Goal: Information Seeking & Learning: Learn about a topic

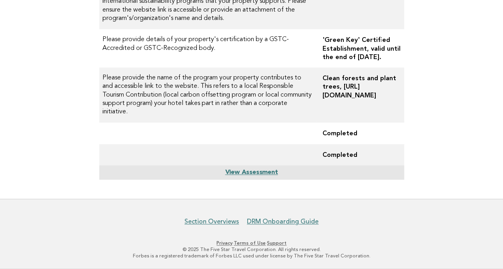
scroll to position [329, 0]
click at [268, 172] on link "View Assessment" at bounding box center [251, 173] width 53 height 6
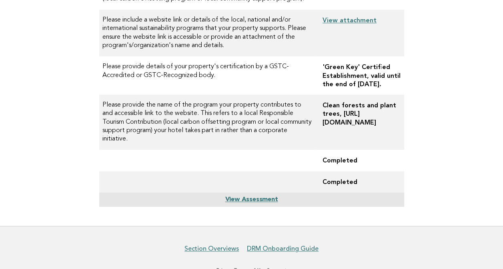
scroll to position [170, 0]
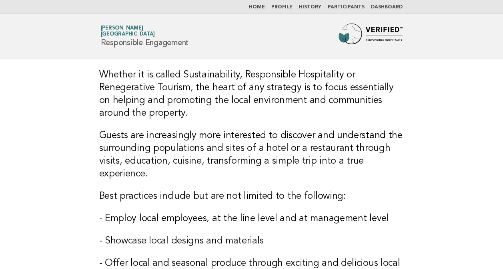
click at [390, 6] on link "Dashboard" at bounding box center [387, 7] width 32 height 5
click at [382, 7] on link "Dashboard" at bounding box center [387, 7] width 32 height 5
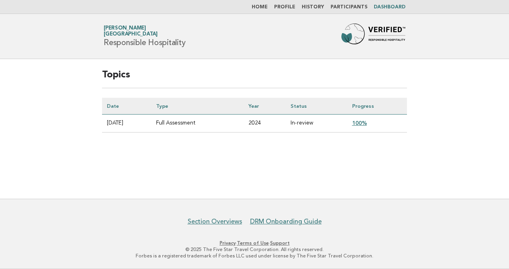
click at [367, 123] on link "100%" at bounding box center [359, 123] width 15 height 6
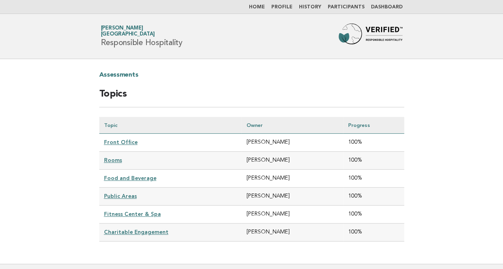
click at [128, 193] on link "Public Areas" at bounding box center [120, 196] width 33 height 6
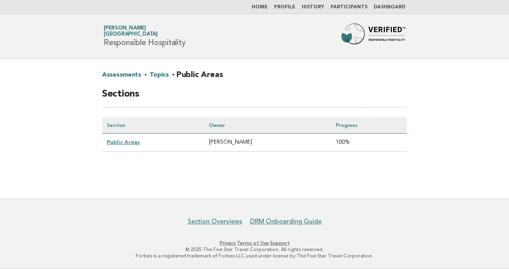
click at [134, 144] on link "Public Areas" at bounding box center [123, 142] width 33 height 6
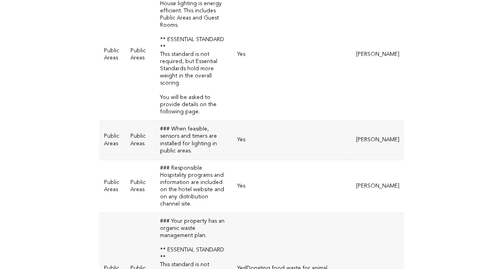
scroll to position [94, 0]
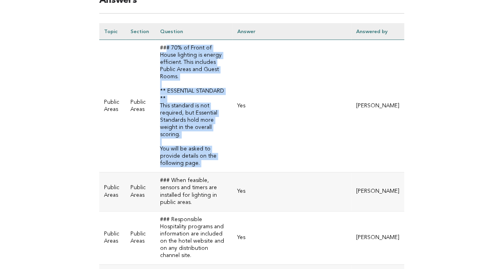
drag, startPoint x: 166, startPoint y: 54, endPoint x: 239, endPoint y: 72, distance: 76.1
click at [239, 72] on tr "Public Areas Public Areas ### 70% of Front of House lighting is energy efficien…" at bounding box center [251, 106] width 305 height 133
drag, startPoint x: 239, startPoint y: 72, endPoint x: 208, endPoint y: 80, distance: 32.2
click at [208, 80] on td "### 70% of Front of House lighting is energy efficient. This includes Public Ar…" at bounding box center [193, 106] width 77 height 133
click at [218, 76] on td "### 70% of Front of House lighting is energy efficient. This includes Public Ar…" at bounding box center [193, 106] width 77 height 133
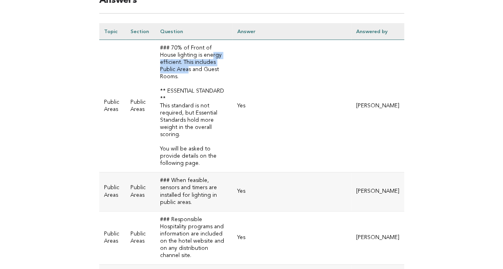
drag, startPoint x: 192, startPoint y: 65, endPoint x: 221, endPoint y: 70, distance: 29.1
click at [221, 70] on td "### 70% of Front of House lighting is energy efficient. This includes Public Ar…" at bounding box center [193, 106] width 77 height 133
drag, startPoint x: 221, startPoint y: 70, endPoint x: 206, endPoint y: 92, distance: 27.2
click at [206, 92] on td "### 70% of Front of House lighting is energy efficient. This includes Public Ar…" at bounding box center [193, 106] width 77 height 133
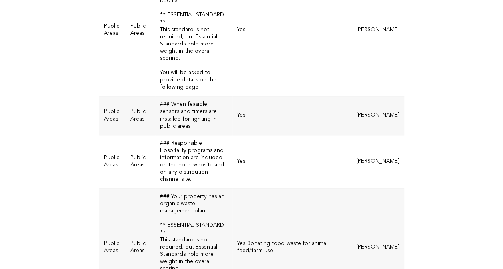
scroll to position [174, 0]
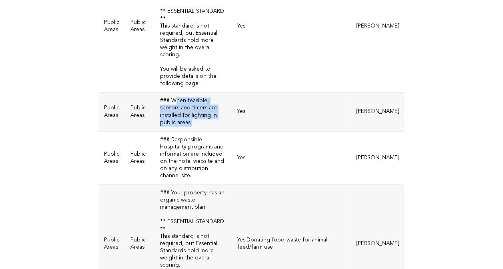
drag, startPoint x: 176, startPoint y: 78, endPoint x: 219, endPoint y: 92, distance: 45.6
click at [219, 93] on td "### When feasible, sensors and timers are installed for lighting in public area…" at bounding box center [193, 112] width 77 height 39
click at [322, 132] on td "Yes" at bounding box center [291, 158] width 118 height 53
drag, startPoint x: 168, startPoint y: 93, endPoint x: 213, endPoint y: 92, distance: 44.4
click at [213, 93] on td "### When feasible, sensors and timers are installed for lighting in public area…" at bounding box center [193, 112] width 77 height 39
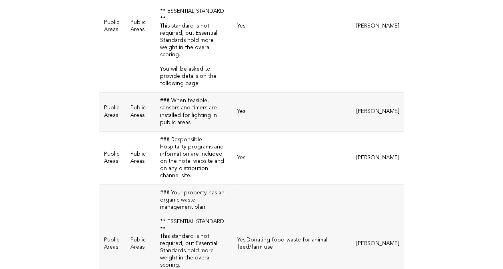
drag, startPoint x: 213, startPoint y: 92, endPoint x: 294, endPoint y: 106, distance: 82.8
click at [294, 132] on td "Yes" at bounding box center [291, 158] width 118 height 53
drag, startPoint x: 241, startPoint y: 87, endPoint x: 258, endPoint y: 87, distance: 16.4
click at [258, 93] on td "Yes" at bounding box center [291, 112] width 118 height 39
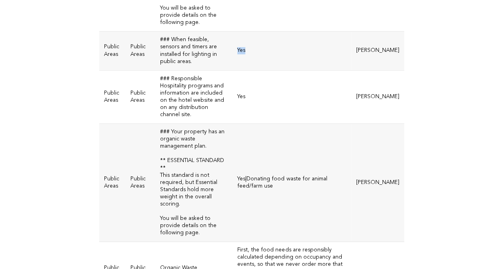
scroll to position [254, 0]
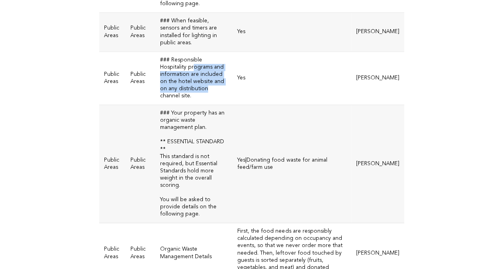
drag, startPoint x: 165, startPoint y: 37, endPoint x: 216, endPoint y: 52, distance: 53.7
click at [216, 52] on td "### Responsible Hospitality programs and information are included on the hotel …" at bounding box center [193, 78] width 77 height 53
drag, startPoint x: 216, startPoint y: 52, endPoint x: 180, endPoint y: 52, distance: 36.0
click at [180, 52] on td "### Responsible Hospitality programs and information are included on the hotel …" at bounding box center [193, 78] width 77 height 53
click at [249, 52] on td "Yes" at bounding box center [291, 78] width 118 height 53
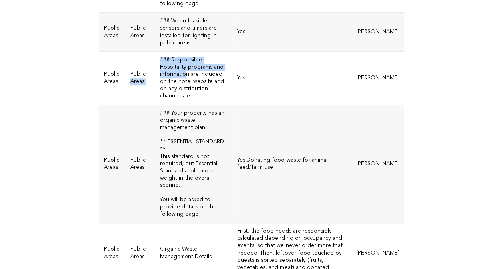
drag, startPoint x: 221, startPoint y: 36, endPoint x: 150, endPoint y: 29, distance: 70.7
click at [150, 52] on tr "Public Areas Public Areas ### Responsible Hospitality programs and information …" at bounding box center [251, 78] width 305 height 53
drag, startPoint x: 150, startPoint y: 29, endPoint x: 227, endPoint y: 58, distance: 82.5
click at [227, 58] on td "### Responsible Hospitality programs and information are included on the hotel …" at bounding box center [193, 78] width 77 height 53
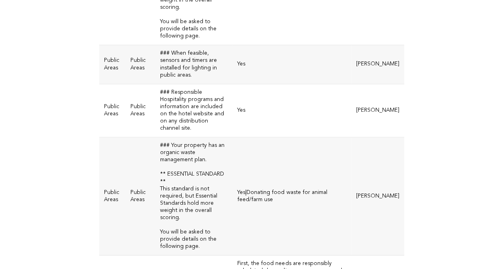
scroll to position [214, 0]
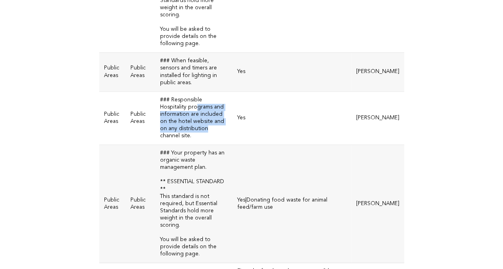
drag, startPoint x: 168, startPoint y: 80, endPoint x: 226, endPoint y: 89, distance: 59.4
click at [226, 92] on td "### Responsible Hospitality programs and information are included on the hotel …" at bounding box center [193, 118] width 77 height 53
drag, startPoint x: 226, startPoint y: 89, endPoint x: 178, endPoint y: 99, distance: 49.0
click at [178, 99] on td "### Responsible Hospitality programs and information are included on the hotel …" at bounding box center [193, 118] width 77 height 53
drag, startPoint x: 190, startPoint y: 86, endPoint x: 229, endPoint y: 93, distance: 40.1
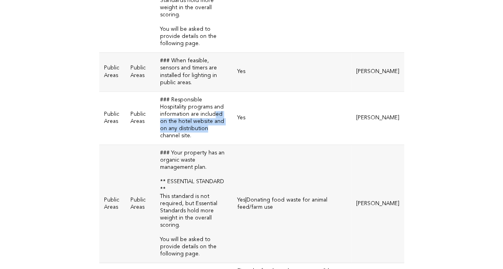
click at [229, 93] on td "### Responsible Hospitality programs and information are included on the hotel …" at bounding box center [193, 118] width 77 height 53
drag, startPoint x: 229, startPoint y: 93, endPoint x: 188, endPoint y: 94, distance: 41.6
click at [188, 94] on td "### Responsible Hospitality programs and information are included on the hotel …" at bounding box center [193, 118] width 77 height 53
click at [200, 92] on td "### Responsible Hospitality programs and information are included on the hotel …" at bounding box center [193, 118] width 77 height 53
drag, startPoint x: 205, startPoint y: 90, endPoint x: 157, endPoint y: 72, distance: 51.6
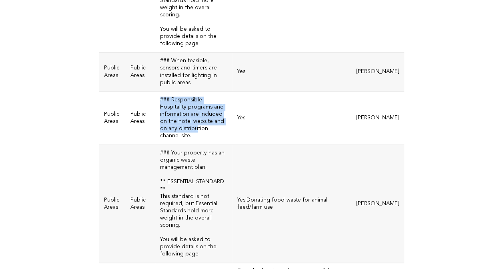
click at [157, 92] on td "### Responsible Hospitality programs and information are included on the hotel …" at bounding box center [193, 118] width 77 height 53
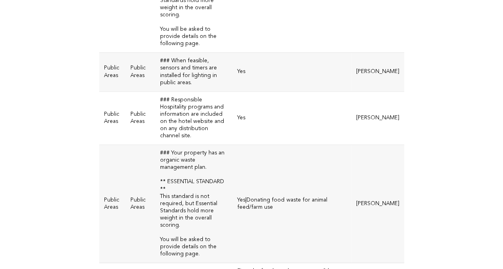
drag, startPoint x: 157, startPoint y: 72, endPoint x: 231, endPoint y: 103, distance: 80.6
click at [231, 103] on td "### Responsible Hospitality programs and information are included on the hotel …" at bounding box center [193, 118] width 77 height 53
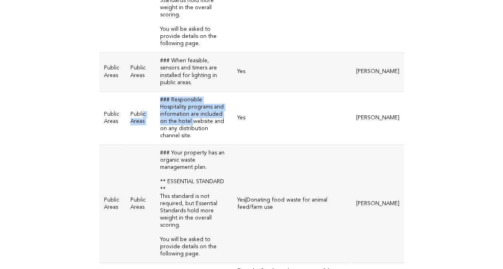
drag, startPoint x: 214, startPoint y: 83, endPoint x: 143, endPoint y: 69, distance: 71.8
click at [143, 92] on tr "Public Areas Public Areas ### Responsible Hospitality programs and information …" at bounding box center [251, 118] width 305 height 53
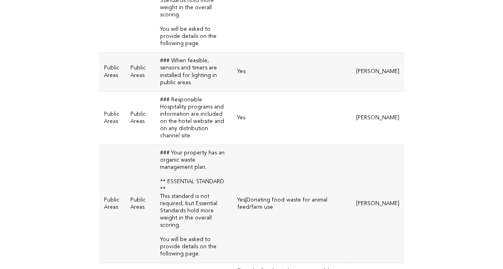
drag, startPoint x: 143, startPoint y: 69, endPoint x: 201, endPoint y: 97, distance: 64.2
click at [201, 97] on td "### Responsible Hospitality programs and information are included on the hotel …" at bounding box center [193, 118] width 77 height 53
drag, startPoint x: 159, startPoint y: 79, endPoint x: 224, endPoint y: 94, distance: 66.4
click at [224, 94] on td "### Responsible Hospitality programs and information are included on the hotel …" at bounding box center [193, 118] width 77 height 53
click at [223, 94] on td "### Responsible Hospitality programs and information are included on the hotel …" at bounding box center [193, 118] width 77 height 53
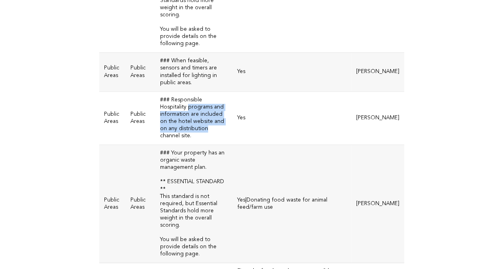
click at [217, 92] on td "### Responsible Hospitality programs and information are included on the hotel …" at bounding box center [193, 118] width 77 height 53
drag, startPoint x: 221, startPoint y: 84, endPoint x: 154, endPoint y: 79, distance: 66.9
click at [154, 92] on tr "Public Areas Public Areas ### Responsible Hospitality programs and information …" at bounding box center [251, 118] width 305 height 53
drag, startPoint x: 154, startPoint y: 79, endPoint x: 218, endPoint y: 88, distance: 64.9
click at [218, 92] on td "### Responsible Hospitality programs and information are included on the hotel …" at bounding box center [193, 118] width 77 height 53
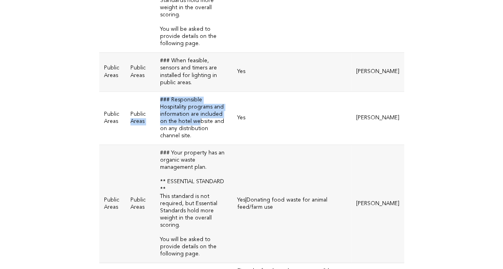
click at [218, 92] on td "### Responsible Hospitality programs and information are included on the hotel …" at bounding box center [193, 118] width 77 height 53
drag, startPoint x: 220, startPoint y: 84, endPoint x: 160, endPoint y: 77, distance: 60.4
click at [160, 92] on td "### Responsible Hospitality programs and information are included on the hotel …" at bounding box center [193, 118] width 77 height 53
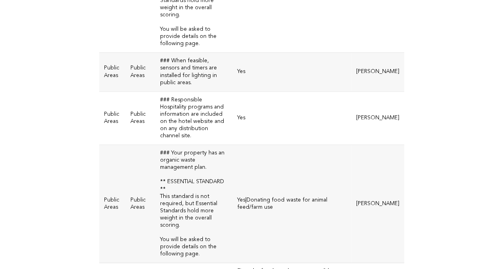
click at [250, 92] on td "Yes" at bounding box center [291, 118] width 118 height 53
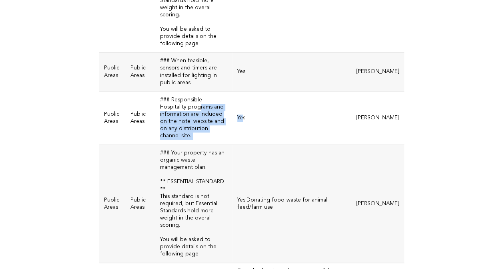
drag, startPoint x: 171, startPoint y: 74, endPoint x: 246, endPoint y: 88, distance: 76.5
click at [246, 92] on tr "Public Areas Public Areas ### Responsible Hospitality programs and information …" at bounding box center [251, 118] width 305 height 53
drag, startPoint x: 246, startPoint y: 88, endPoint x: 218, endPoint y: 94, distance: 29.5
click at [218, 94] on td "### Responsible Hospitality programs and information are included on the hotel …" at bounding box center [193, 118] width 77 height 53
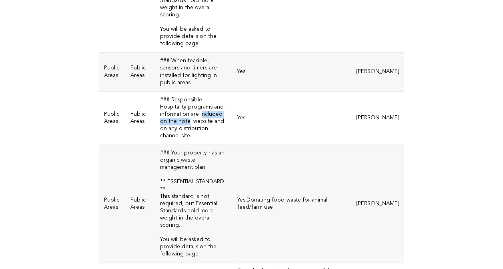
drag, startPoint x: 164, startPoint y: 84, endPoint x: 209, endPoint y: 82, distance: 44.8
click at [209, 92] on td "### Responsible Hospitality programs and information are included on the hotel …" at bounding box center [193, 118] width 77 height 53
drag, startPoint x: 209, startPoint y: 82, endPoint x: 231, endPoint y: 88, distance: 23.5
click at [231, 92] on td "### Responsible Hospitality programs and information are included on the hotel …" at bounding box center [193, 118] width 77 height 53
drag, startPoint x: 174, startPoint y: 80, endPoint x: 193, endPoint y: 82, distance: 19.4
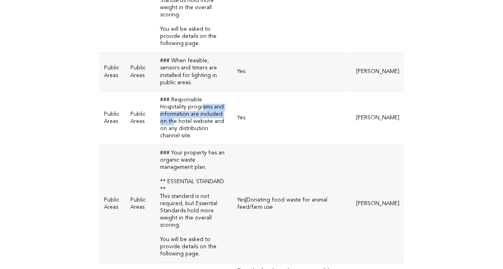
click at [193, 92] on td "### Responsible Hospitality programs and information are included on the hotel …" at bounding box center [193, 118] width 77 height 53
drag, startPoint x: 193, startPoint y: 82, endPoint x: 186, endPoint y: 109, distance: 27.6
click at [186, 145] on td "### Your property has an organic waste management plan. ** ESSENTIAL STANDARD *…" at bounding box center [193, 204] width 77 height 118
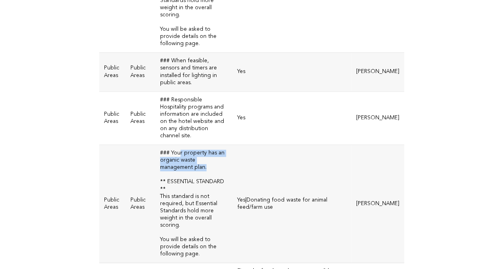
drag, startPoint x: 179, startPoint y: 112, endPoint x: 234, endPoint y: 130, distance: 58.0
click at [232, 145] on td "### Your property has an organic waste management plan. ** ESSENTIAL STANDARD *…" at bounding box center [193, 204] width 77 height 118
drag, startPoint x: 234, startPoint y: 130, endPoint x: 209, endPoint y: 163, distance: 41.6
click at [209, 163] on td "### Your property has an organic waste management plan. ** ESSENTIAL STANDARD *…" at bounding box center [193, 204] width 77 height 118
drag, startPoint x: 190, startPoint y: 112, endPoint x: 204, endPoint y: 131, distance: 23.4
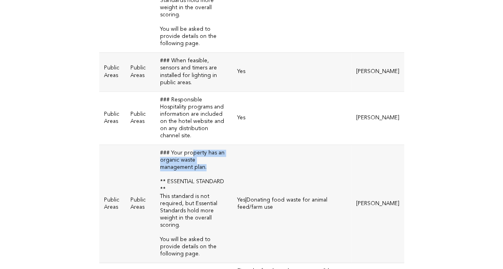
click at [204, 145] on td "### Your property has an organic waste management plan. ** ESSENTIAL STANDARD *…" at bounding box center [193, 204] width 77 height 118
drag, startPoint x: 204, startPoint y: 131, endPoint x: 190, endPoint y: 180, distance: 51.5
click at [190, 180] on td "### Your property has an organic waste management plan. ** ESSENTIAL STANDARD *…" at bounding box center [193, 204] width 77 height 118
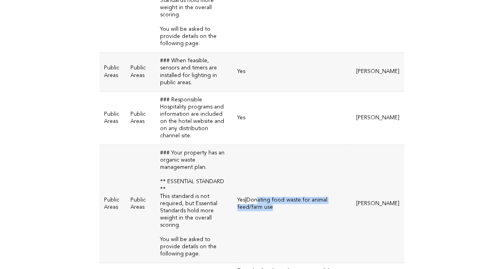
drag, startPoint x: 267, startPoint y: 154, endPoint x: 349, endPoint y: 163, distance: 83.3
click at [349, 163] on td "Yes|Donating food waste for animal feed/farm use" at bounding box center [291, 204] width 118 height 118
drag, startPoint x: 349, startPoint y: 163, endPoint x: 262, endPoint y: 173, distance: 87.7
click at [262, 173] on td "Yes|Donating food waste for animal feed/farm use" at bounding box center [291, 204] width 118 height 118
click at [251, 150] on td "Yes|Donating food waste for animal feed/farm use" at bounding box center [291, 204] width 118 height 118
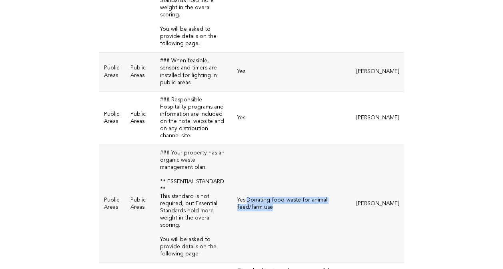
drag, startPoint x: 253, startPoint y: 152, endPoint x: 342, endPoint y: 160, distance: 89.6
click at [342, 160] on td "Yes|Donating food waste for animal feed/farm use" at bounding box center [291, 204] width 118 height 118
drag, startPoint x: 342, startPoint y: 160, endPoint x: 331, endPoint y: 166, distance: 13.1
click at [331, 166] on td "Yes|Donating food waste for animal feed/farm use" at bounding box center [291, 204] width 118 height 118
click at [351, 166] on td "Yes|Donating food waste for animal feed/farm use" at bounding box center [291, 204] width 118 height 118
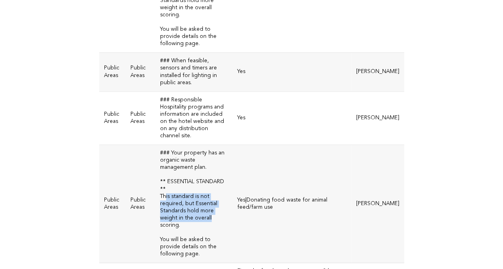
drag, startPoint x: 167, startPoint y: 154, endPoint x: 221, endPoint y: 164, distance: 55.8
click at [221, 164] on td "### Your property has an organic waste management plan. ** ESSENTIAL STANDARD *…" at bounding box center [193, 204] width 77 height 118
drag, startPoint x: 221, startPoint y: 164, endPoint x: 251, endPoint y: 184, distance: 35.8
click at [239, 187] on td "Yes|Donating food waste for animal feed/farm use" at bounding box center [291, 204] width 118 height 118
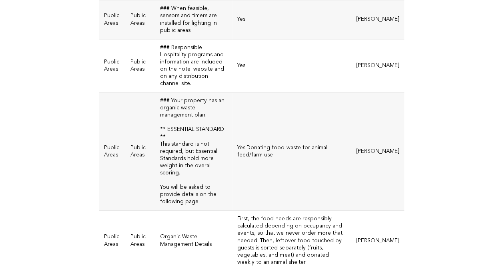
scroll to position [254, 0]
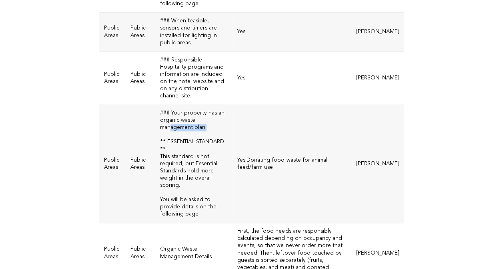
drag, startPoint x: 173, startPoint y: 87, endPoint x: 204, endPoint y: 86, distance: 31.6
click at [204, 105] on td "### Your property has an organic waste management plan. ** ESSENTIAL STANDARD *…" at bounding box center [193, 164] width 77 height 118
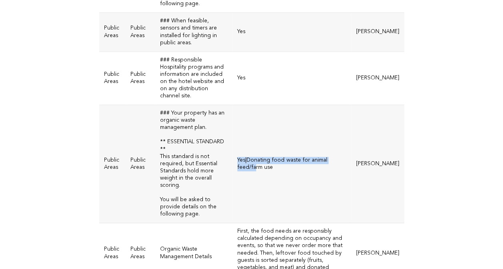
drag, startPoint x: 204, startPoint y: 86, endPoint x: 346, endPoint y: 115, distance: 144.6
click at [346, 115] on td "Yes|Donating food waste for animal feed/farm use" at bounding box center [291, 164] width 118 height 118
drag, startPoint x: 346, startPoint y: 115, endPoint x: 286, endPoint y: 129, distance: 61.5
click at [286, 129] on td "Yes|Donating food waste for animal feed/farm use" at bounding box center [291, 164] width 118 height 118
drag, startPoint x: 324, startPoint y: 105, endPoint x: 302, endPoint y: 107, distance: 21.7
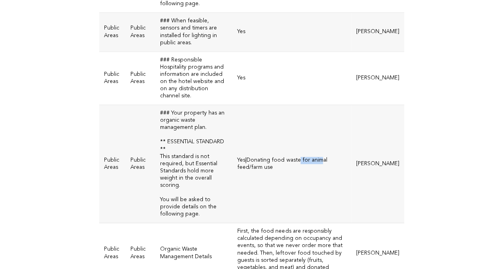
click at [302, 107] on td "Yes|Donating food waste for animal feed/farm use" at bounding box center [291, 164] width 118 height 118
drag, startPoint x: 302, startPoint y: 107, endPoint x: 286, endPoint y: 112, distance: 17.1
click at [286, 112] on td "Yes|Donating food waste for animal feed/farm use" at bounding box center [291, 164] width 118 height 118
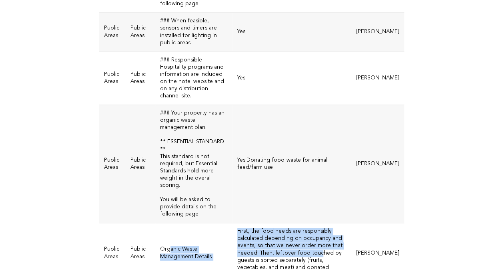
drag, startPoint x: 170, startPoint y: 184, endPoint x: 264, endPoint y: 192, distance: 93.8
click at [264, 223] on tr "Public Areas Public Areas Organic Waste Management Details First, the food need…" at bounding box center [251, 253] width 305 height 61
drag, startPoint x: 264, startPoint y: 192, endPoint x: 193, endPoint y: 195, distance: 71.2
click at [193, 223] on td "Organic Waste Management Details" at bounding box center [193, 253] width 77 height 61
click at [192, 223] on td "Organic Waste Management Details" at bounding box center [193, 253] width 77 height 61
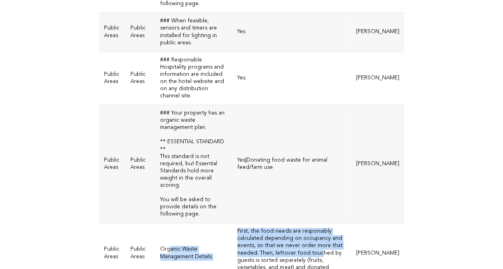
drag, startPoint x: 263, startPoint y: 174, endPoint x: 388, endPoint y: 208, distance: 129.6
click at [388, 223] on tr "Public Areas Public Areas Organic Waste Management Details First, the food need…" at bounding box center [251, 253] width 305 height 61
drag, startPoint x: 388, startPoint y: 208, endPoint x: 323, endPoint y: 208, distance: 64.8
click at [323, 223] on td "First, the food needs are responsibly calculated depending on occupancy and eve…" at bounding box center [291, 253] width 118 height 61
click at [317, 223] on td "First, the food needs are responsibly calculated depending on occupancy and eve…" at bounding box center [291, 253] width 118 height 61
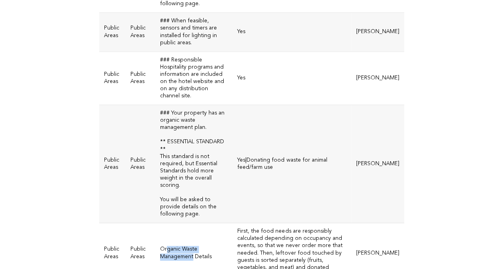
drag, startPoint x: 165, startPoint y: 190, endPoint x: 234, endPoint y: 190, distance: 69.6
click at [232, 223] on td "Organic Waste Management Details" at bounding box center [193, 253] width 77 height 61
click at [335, 223] on td "First, the food needs are responsibly calculated depending on occupancy and eve…" at bounding box center [291, 253] width 118 height 61
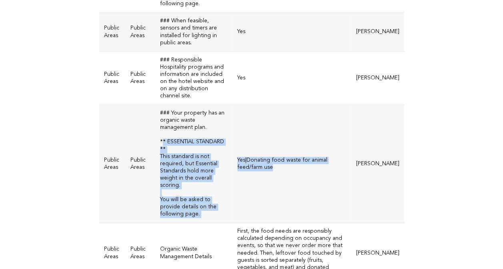
drag, startPoint x: 161, startPoint y: 105, endPoint x: 293, endPoint y: 118, distance: 133.4
click at [293, 118] on tr "Public Areas Public Areas ### Your property has an organic waste management pla…" at bounding box center [251, 164] width 305 height 118
drag, startPoint x: 293, startPoint y: 118, endPoint x: 280, endPoint y: 133, distance: 19.8
click at [280, 133] on td "Yes|Donating food waste for animal feed/farm use" at bounding box center [291, 164] width 118 height 118
click at [279, 130] on td "Yes|Donating food waste for animal feed/farm use" at bounding box center [291, 164] width 118 height 118
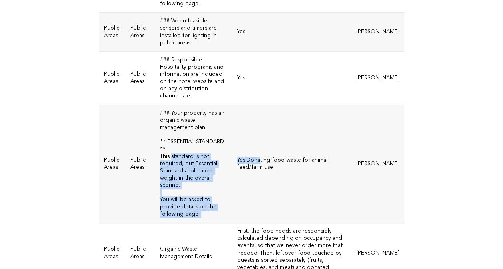
drag, startPoint x: 168, startPoint y: 109, endPoint x: 264, endPoint y: 107, distance: 96.4
click at [264, 107] on tr "Public Areas Public Areas ### Your property has an organic waste management pla…" at bounding box center [251, 164] width 305 height 118
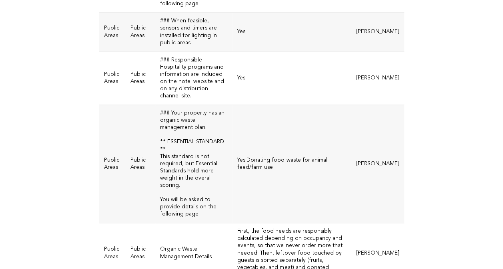
drag, startPoint x: 264, startPoint y: 107, endPoint x: 268, endPoint y: 127, distance: 20.3
click at [265, 127] on td "Yes|Donating food waste for animal feed/farm use" at bounding box center [291, 164] width 118 height 118
drag, startPoint x: 160, startPoint y: 185, endPoint x: 187, endPoint y: 193, distance: 28.5
click at [187, 223] on td "Organic Waste Management Details" at bounding box center [193, 253] width 77 height 61
drag, startPoint x: 187, startPoint y: 193, endPoint x: 321, endPoint y: 192, distance: 134.3
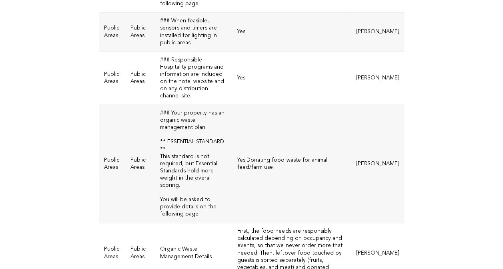
click at [321, 223] on td "First, the food needs are responsibly calculated depending on occupancy and eve…" at bounding box center [291, 253] width 118 height 61
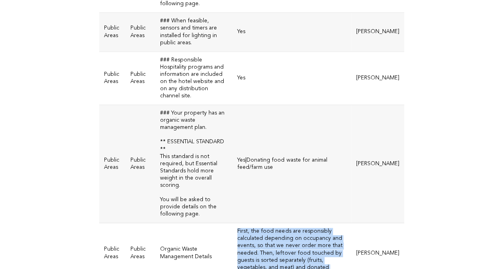
drag, startPoint x: 240, startPoint y: 172, endPoint x: 318, endPoint y: 214, distance: 88.2
click at [318, 223] on td "First, the food needs are responsibly calculated depending on occupancy and eve…" at bounding box center [291, 253] width 118 height 61
drag, startPoint x: 318, startPoint y: 214, endPoint x: 261, endPoint y: 188, distance: 61.9
click at [261, 223] on td "First, the food needs are responsibly calculated depending on occupancy and eve…" at bounding box center [291, 253] width 118 height 61
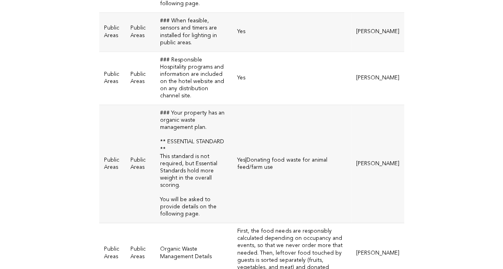
click at [168, 223] on td "Organic Waste Management Details" at bounding box center [193, 253] width 77 height 61
drag, startPoint x: 239, startPoint y: 171, endPoint x: 361, endPoint y: 176, distance: 121.2
click at [351, 223] on td "First, the food needs are responsibly calculated depending on occupancy and eve…" at bounding box center [291, 253] width 118 height 61
drag, startPoint x: 361, startPoint y: 176, endPoint x: 339, endPoint y: 207, distance: 37.7
click at [339, 223] on td "First, the food needs are responsibly calculated depending on occupancy and eve…" at bounding box center [291, 253] width 118 height 61
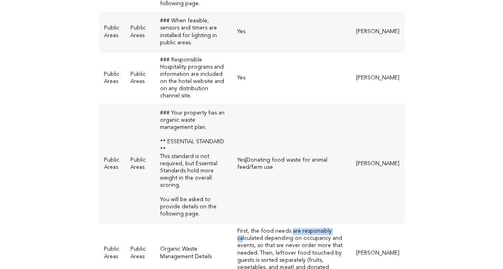
drag, startPoint x: 293, startPoint y: 172, endPoint x: 337, endPoint y: 173, distance: 44.8
click at [337, 223] on td "First, the food needs are responsibly calculated depending on occupancy and eve…" at bounding box center [291, 253] width 118 height 61
drag, startPoint x: 337, startPoint y: 173, endPoint x: 302, endPoint y: 197, distance: 42.6
click at [302, 223] on td "First, the food needs are responsibly calculated depending on occupancy and eve…" at bounding box center [291, 253] width 118 height 61
drag, startPoint x: 266, startPoint y: 182, endPoint x: 357, endPoint y: 182, distance: 90.8
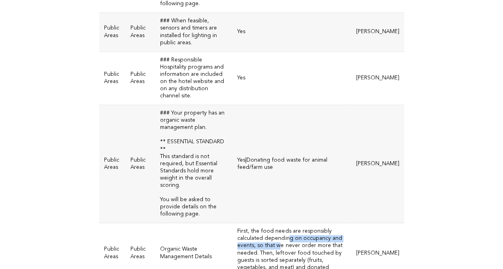
click at [351, 223] on td "First, the food needs are responsibly calculated depending on occupancy and eve…" at bounding box center [291, 253] width 118 height 61
drag, startPoint x: 357, startPoint y: 182, endPoint x: 329, endPoint y: 191, distance: 29.6
click at [329, 223] on td "First, the food needs are responsibly calculated depending on occupancy and eve…" at bounding box center [291, 253] width 118 height 61
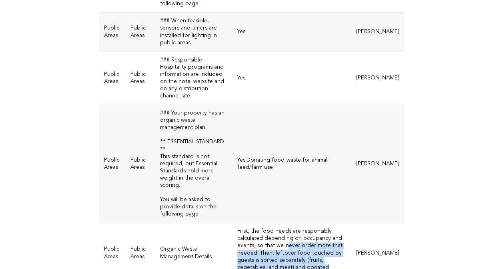
drag, startPoint x: 243, startPoint y: 187, endPoint x: 364, endPoint y: 199, distance: 120.9
click at [351, 223] on td "First, the food needs are responsibly calculated depending on occupancy and eve…" at bounding box center [291, 253] width 118 height 61
drag, startPoint x: 364, startPoint y: 199, endPoint x: 319, endPoint y: 199, distance: 45.2
click at [319, 223] on td "First, the food needs are responsibly calculated depending on occupancy and eve…" at bounding box center [291, 253] width 118 height 61
click at [310, 223] on td "First, the food needs are responsibly calculated depending on occupancy and eve…" at bounding box center [291, 253] width 118 height 61
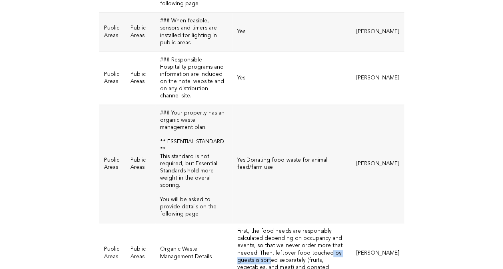
drag, startPoint x: 274, startPoint y: 195, endPoint x: 343, endPoint y: 192, distance: 69.2
click at [343, 223] on td "First, the food needs are responsibly calculated depending on occupancy and eve…" at bounding box center [291, 253] width 118 height 61
drag, startPoint x: 343, startPoint y: 192, endPoint x: 325, endPoint y: 208, distance: 23.8
click at [325, 223] on td "First, the food needs are responsibly calculated depending on occupancy and eve…" at bounding box center [291, 253] width 118 height 61
drag, startPoint x: 243, startPoint y: 200, endPoint x: 355, endPoint y: 209, distance: 112.3
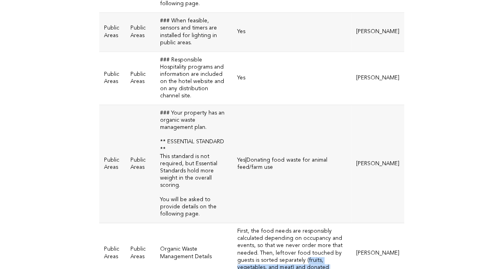
click at [351, 223] on td "First, the food needs are responsibly calculated depending on occupancy and eve…" at bounding box center [291, 253] width 118 height 61
drag, startPoint x: 355, startPoint y: 209, endPoint x: 303, endPoint y: 211, distance: 52.4
click at [303, 223] on td "First, the food needs are responsibly calculated depending on occupancy and eve…" at bounding box center [291, 253] width 118 height 61
click at [277, 223] on td "First, the food needs are responsibly calculated depending on occupancy and eve…" at bounding box center [291, 253] width 118 height 61
click at [316, 223] on td "First, the food needs are responsibly calculated depending on occupancy and eve…" at bounding box center [291, 253] width 118 height 61
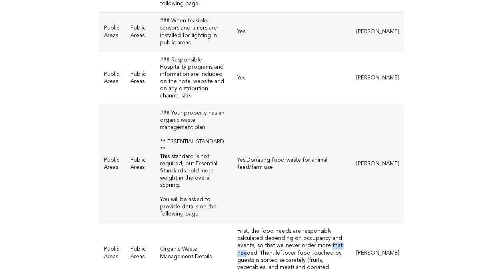
drag, startPoint x: 286, startPoint y: 187, endPoint x: 332, endPoint y: 190, distance: 46.5
click at [332, 223] on td "First, the food needs are responsibly calculated depending on occupancy and eve…" at bounding box center [291, 253] width 118 height 61
drag, startPoint x: 332, startPoint y: 190, endPoint x: 293, endPoint y: 198, distance: 40.2
click at [293, 223] on td "First, the food needs are responsibly calculated depending on occupancy and eve…" at bounding box center [291, 253] width 118 height 61
drag, startPoint x: 266, startPoint y: 111, endPoint x: 359, endPoint y: 115, distance: 93.2
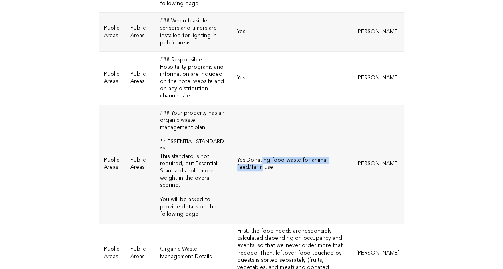
click at [351, 115] on td "Yes|Donating food waste for animal feed/farm use" at bounding box center [291, 164] width 118 height 118
drag, startPoint x: 359, startPoint y: 115, endPoint x: 326, endPoint y: 150, distance: 48.4
click at [331, 144] on td "Yes|Donating food waste for animal feed/farm use" at bounding box center [291, 164] width 118 height 118
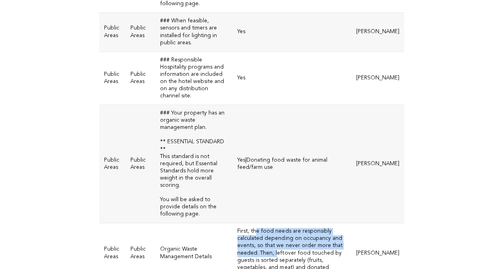
drag, startPoint x: 261, startPoint y: 173, endPoint x: 334, endPoint y: 185, distance: 74.5
click at [334, 223] on td "First, the food needs are responsibly calculated depending on occupancy and eve…" at bounding box center [291, 253] width 118 height 61
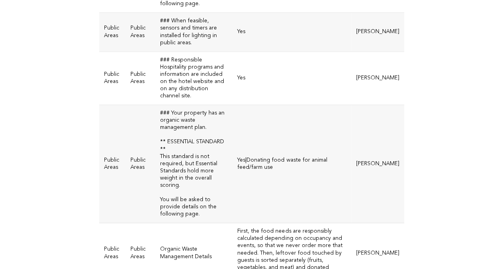
click at [192, 223] on td "Organic Waste Management Details" at bounding box center [193, 253] width 77 height 61
click at [285, 223] on td "First, the food needs are responsibly calculated depending on occupancy and eve…" at bounding box center [291, 253] width 118 height 61
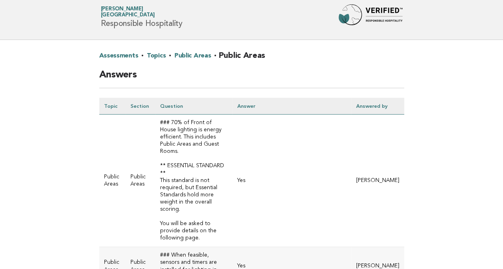
scroll to position [0, 0]
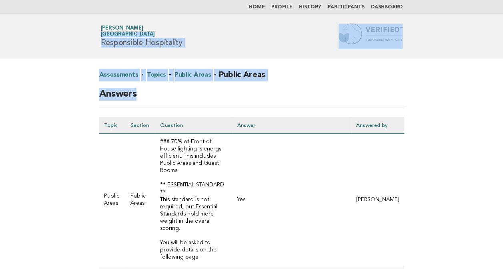
drag, startPoint x: 82, startPoint y: 31, endPoint x: 454, endPoint y: 138, distance: 387.7
click at [319, 70] on h2 "Assessments · Topics · Public Areas · Public Areas" at bounding box center [251, 78] width 305 height 19
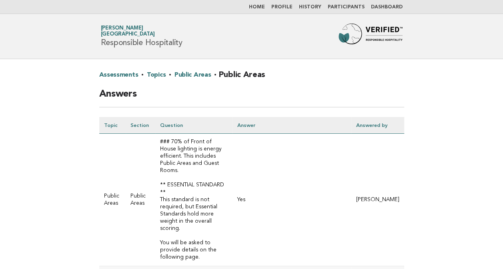
click at [312, 81] on h2 "Assessments · Topics · Public Areas · Public Areas" at bounding box center [251, 78] width 305 height 19
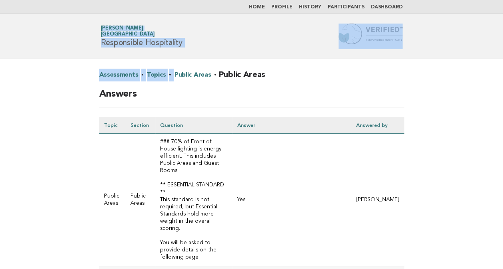
drag, startPoint x: 172, startPoint y: 87, endPoint x: 83, endPoint y: 24, distance: 108.4
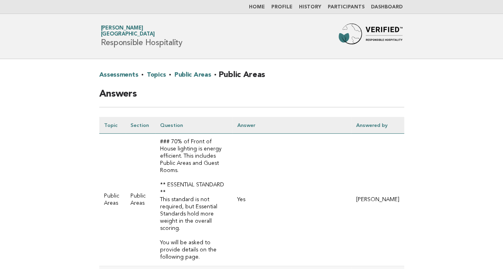
drag, startPoint x: 83, startPoint y: 24, endPoint x: 351, endPoint y: 82, distance: 273.9
click at [351, 82] on h2 "Assessments · Topics · Public Areas · Public Areas" at bounding box center [251, 78] width 305 height 19
drag, startPoint x: 296, startPoint y: 78, endPoint x: -2, endPoint y: -13, distance: 311.5
drag, startPoint x: 340, startPoint y: 82, endPoint x: 336, endPoint y: 84, distance: 4.3
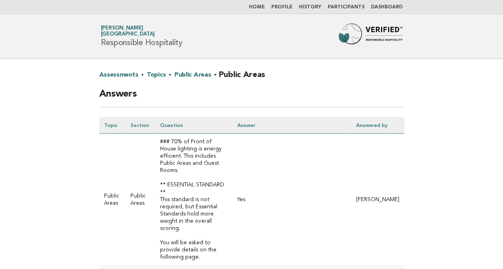
click at [340, 82] on h2 "Assessments · Topics · Public Areas · Public Areas" at bounding box center [251, 78] width 305 height 19
click at [157, 102] on h2 "Answers" at bounding box center [251, 98] width 305 height 20
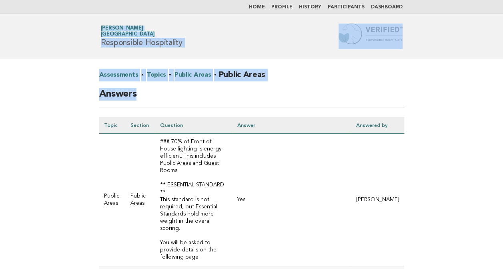
drag, startPoint x: 140, startPoint y: 95, endPoint x: 84, endPoint y: 27, distance: 88.1
click at [355, 82] on h2 "Assessments · Topics · Public Areas · Public Areas" at bounding box center [251, 78] width 305 height 19
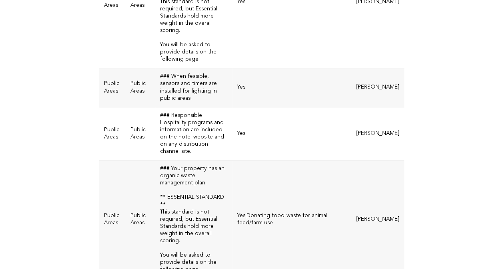
scroll to position [280, 0]
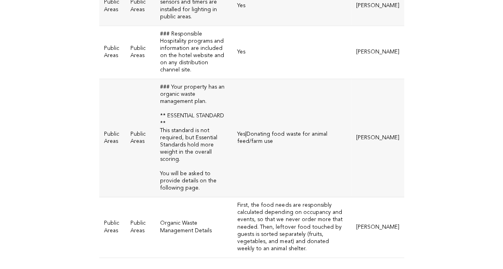
drag, startPoint x: 155, startPoint y: 56, endPoint x: 395, endPoint y: 176, distance: 268.4
click at [395, 176] on tbody "Public Areas Public Areas ### 70% of Front of House lighting is energy efficien…" at bounding box center [251, 56] width 305 height 404
click at [315, 198] on td "First, the food needs are responsibly calculated depending on occupancy and eve…" at bounding box center [291, 228] width 118 height 61
click at [281, 198] on td "First, the food needs are responsibly calculated depending on occupancy and eve…" at bounding box center [291, 228] width 118 height 61
drag, startPoint x: 161, startPoint y: 160, endPoint x: 177, endPoint y: 169, distance: 18.3
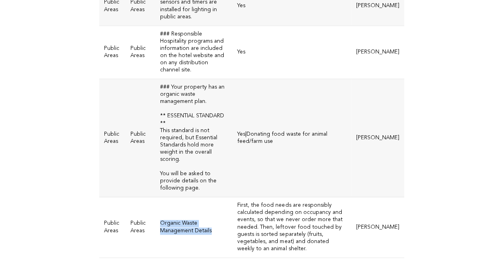
click at [177, 198] on td "Organic Waste Management Details" at bounding box center [193, 228] width 77 height 61
copy td "Organic Waste Management Details"
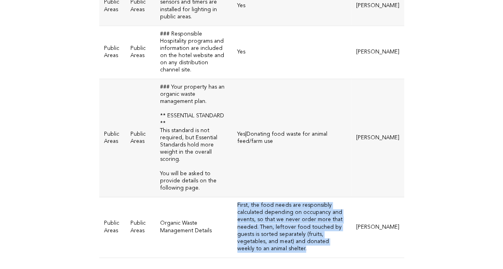
drag, startPoint x: 243, startPoint y: 145, endPoint x: 310, endPoint y: 182, distance: 76.9
click at [310, 198] on td "First, the food needs are responsibly calculated depending on occupancy and eve…" at bounding box center [291, 228] width 118 height 61
copy td "First, the food needs are responsibly calculated depending on occupancy and eve…"
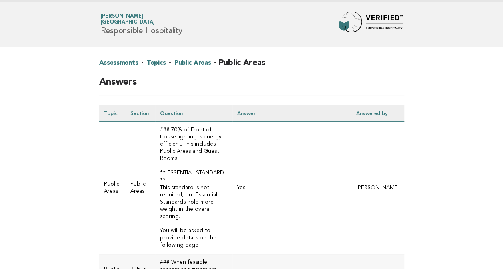
scroll to position [0, 0]
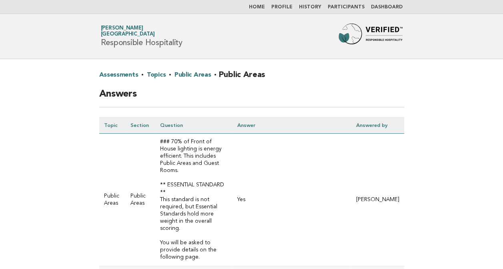
click at [401, 85] on h2 "Assessments · Topics · Public Areas · Public Areas" at bounding box center [251, 78] width 305 height 19
drag, startPoint x: 430, startPoint y: 82, endPoint x: 423, endPoint y: 74, distance: 10.9
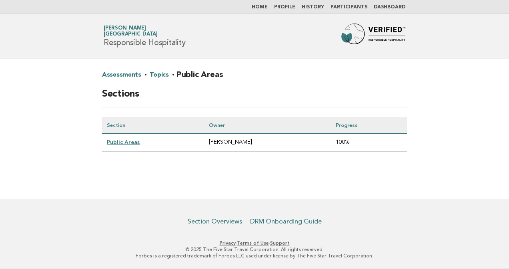
click at [124, 143] on link "Public Areas" at bounding box center [123, 142] width 33 height 6
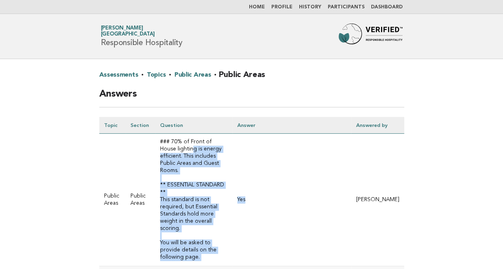
drag, startPoint x: 205, startPoint y: 158, endPoint x: 352, endPoint y: 194, distance: 151.7
click at [352, 194] on tr "Public Areas Public Areas ### 70% of Front of House lighting is energy efficien…" at bounding box center [251, 200] width 305 height 133
drag, startPoint x: 352, startPoint y: 194, endPoint x: 236, endPoint y: 156, distance: 121.6
click at [232, 156] on td "### 70% of Front of House lighting is energy efficient. This includes Public Ar…" at bounding box center [193, 200] width 77 height 133
click at [299, 182] on td "Yes" at bounding box center [291, 200] width 118 height 133
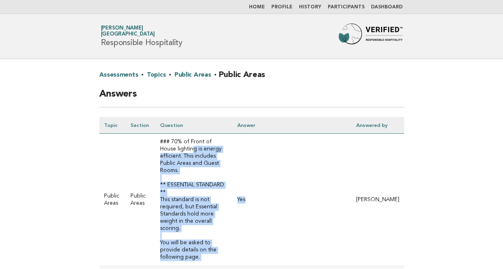
drag, startPoint x: 303, startPoint y: 198, endPoint x: 444, endPoint y: 132, distance: 155.4
click at [303, 198] on td "Yes" at bounding box center [291, 200] width 118 height 133
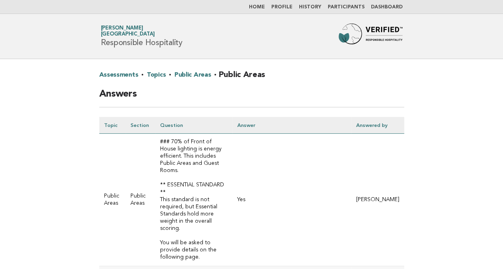
drag, startPoint x: 455, startPoint y: 124, endPoint x: 447, endPoint y: 149, distance: 26.4
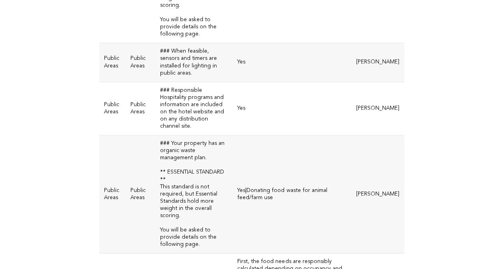
scroll to position [294, 0]
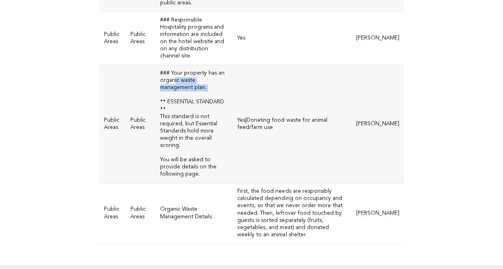
drag, startPoint x: 172, startPoint y: 43, endPoint x: 230, endPoint y: 54, distance: 59.5
click at [230, 65] on td "### Your property has an organic waste management plan. ** ESSENTIAL STANDARD *…" at bounding box center [193, 124] width 77 height 118
drag, startPoint x: 230, startPoint y: 54, endPoint x: 215, endPoint y: 101, distance: 48.8
click at [214, 101] on td "### Your property has an organic waste management plan. ** ESSENTIAL STANDARD *…" at bounding box center [193, 124] width 77 height 118
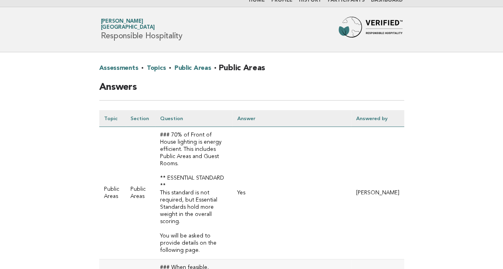
scroll to position [0, 0]
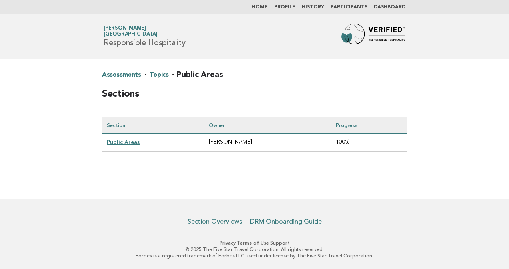
click at [295, 7] on link "Profile" at bounding box center [284, 7] width 21 height 5
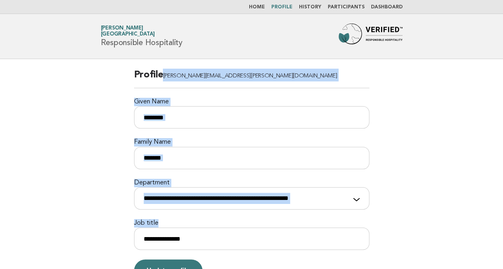
drag, startPoint x: 71, startPoint y: 63, endPoint x: 473, endPoint y: 211, distance: 427.9
click at [473, 211] on main "**********" at bounding box center [251, 175] width 503 height 233
drag, startPoint x: 432, startPoint y: 162, endPoint x: 421, endPoint y: 182, distance: 22.2
click at [431, 162] on main "**********" at bounding box center [251, 175] width 503 height 233
click at [441, 159] on main "**********" at bounding box center [251, 175] width 503 height 233
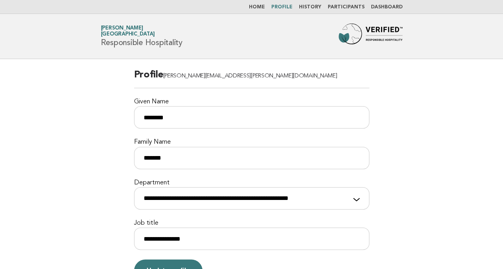
click at [443, 82] on main "**********" at bounding box center [251, 175] width 503 height 233
click at [390, 7] on link "Dashboard" at bounding box center [387, 7] width 32 height 5
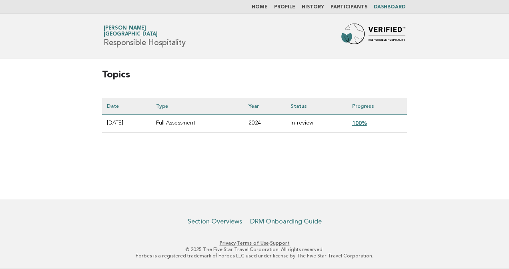
drag, startPoint x: 221, startPoint y: 68, endPoint x: 390, endPoint y: 136, distance: 182.1
click at [390, 136] on div "Topics Date Type Year Status Progress [DATE] Full Assessment 2024 In-review 100%" at bounding box center [254, 107] width 324 height 96
drag, startPoint x: 390, startPoint y: 136, endPoint x: 334, endPoint y: 160, distance: 60.9
click at [334, 160] on main "Topics Date Type Year Status Progress [DATE] Full Assessment 2024 In-review 100%" at bounding box center [254, 129] width 509 height 140
click at [335, 150] on div "Topics Date Type Year Status Progress 2024-11-01 Full Assessment 2024 In-review…" at bounding box center [254, 107] width 324 height 96
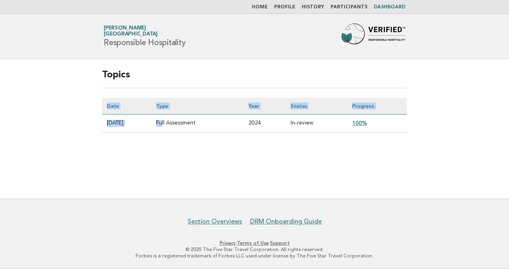
drag, startPoint x: 219, startPoint y: 124, endPoint x: 469, endPoint y: 138, distance: 250.3
click at [469, 138] on main "Topics Date Type Year Status Progress 2024-11-01 Full Assessment 2024 In-review…" at bounding box center [254, 129] width 509 height 140
click at [304, 152] on div "Topics Date Type Year Status Progress 2024-11-01 Full Assessment 2024 In-review…" at bounding box center [254, 107] width 324 height 96
click at [451, 148] on main "Topics Date Type Year Status Progress 2024-11-01 Full Assessment 2024 In-review…" at bounding box center [254, 129] width 509 height 140
click at [367, 122] on link "100%" at bounding box center [359, 123] width 15 height 6
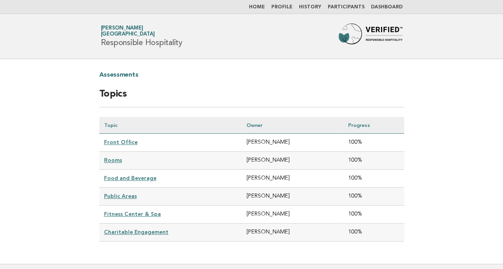
click at [158, 229] on link "Charitable Engagement" at bounding box center [136, 232] width 64 height 6
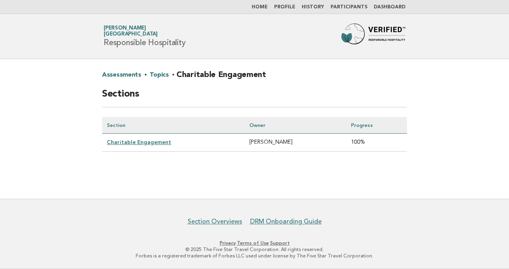
click at [159, 143] on link "Charitable Engagement" at bounding box center [139, 142] width 64 height 6
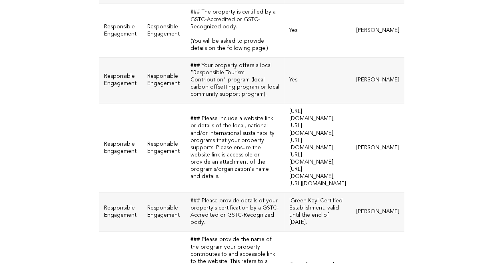
scroll to position [480, 0]
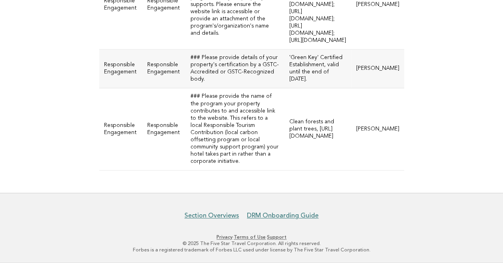
drag, startPoint x: 282, startPoint y: 35, endPoint x: 423, endPoint y: 62, distance: 143.7
click at [351, 50] on td "[URL][DOMAIN_NAME]; [URL][DOMAIN_NAME]; [URL][DOMAIN_NAME]; [URL][DOMAIN_NAME];…" at bounding box center [317, 5] width 67 height 90
click at [351, 88] on td "'Green Key' Certified Establishment, valid until the end of July 2026." at bounding box center [317, 69] width 67 height 39
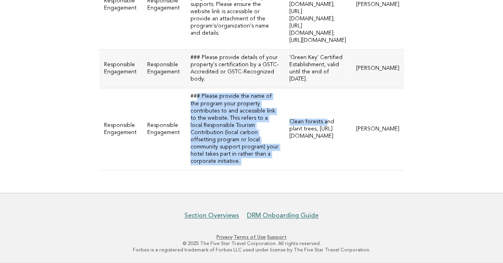
drag, startPoint x: 192, startPoint y: 72, endPoint x: 294, endPoint y: 150, distance: 128.6
click at [294, 150] on tr "Responsible Engagement Responsible Engagement ### Please provide the name of th…" at bounding box center [251, 129] width 305 height 82
drag, startPoint x: 294, startPoint y: 150, endPoint x: 219, endPoint y: 138, distance: 75.8
click at [219, 138] on td "### Please provide the name of the program your property contributes to and acc…" at bounding box center [235, 129] width 99 height 82
click at [226, 136] on td "### Please provide the name of the program your property contributes to and acc…" at bounding box center [235, 129] width 99 height 82
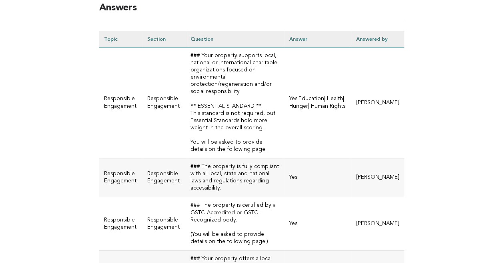
scroll to position [46, 0]
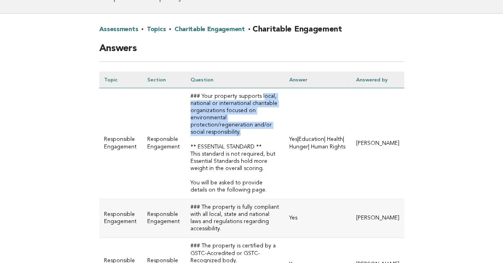
drag, startPoint x: 210, startPoint y: 107, endPoint x: 232, endPoint y: 157, distance: 54.4
click at [232, 157] on td "### Your property supports local, national or international charitable organiza…" at bounding box center [235, 143] width 99 height 111
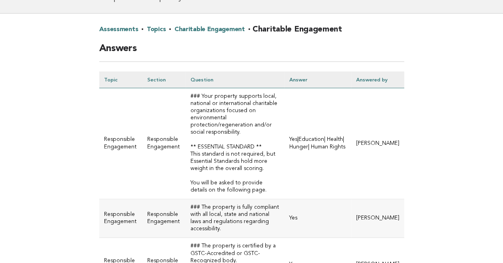
drag, startPoint x: 232, startPoint y: 157, endPoint x: 378, endPoint y: 176, distance: 147.5
click at [351, 176] on td "Yes|Education| Health| Hunger| Human Rights" at bounding box center [317, 143] width 67 height 111
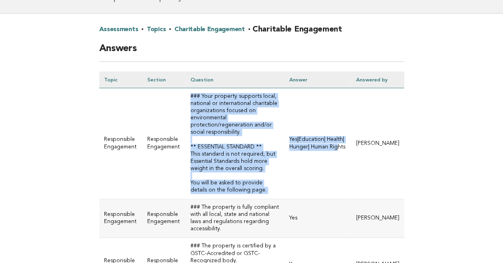
drag, startPoint x: 357, startPoint y: 176, endPoint x: 185, endPoint y: 102, distance: 187.7
click at [185, 102] on tr "Responsible Engagement Responsible Engagement ### Your property supports local,…" at bounding box center [251, 143] width 305 height 111
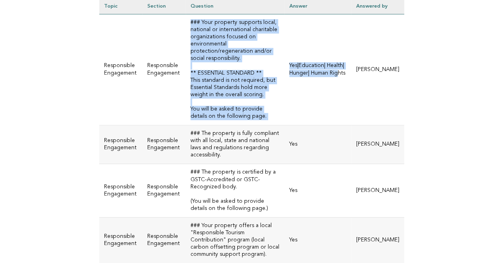
scroll to position [126, 0]
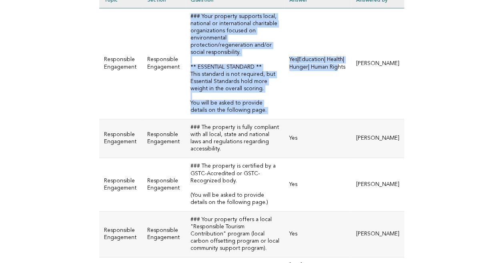
click at [305, 120] on td "Yes|Education| Health| Hunger| Human Rights" at bounding box center [317, 63] width 67 height 111
drag, startPoint x: 183, startPoint y: 23, endPoint x: 380, endPoint y: 158, distance: 238.7
click at [380, 120] on tr "Responsible Engagement Responsible Engagement ### Your property supports local,…" at bounding box center [251, 63] width 305 height 111
click at [298, 120] on td "Yes|Education| Health| Hunger| Human Rights" at bounding box center [317, 63] width 67 height 111
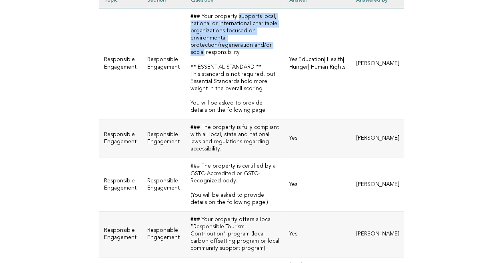
drag, startPoint x: 186, startPoint y: 27, endPoint x: 242, endPoint y: 75, distance: 73.7
click at [242, 75] on td "### Your property supports local, national or international charitable organiza…" at bounding box center [235, 63] width 99 height 111
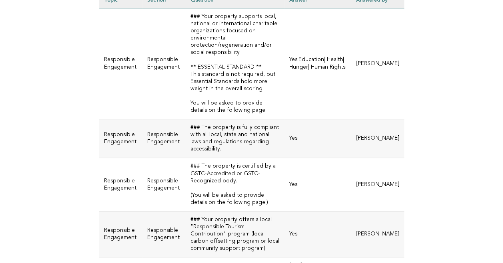
drag, startPoint x: 242, startPoint y: 75, endPoint x: 206, endPoint y: 100, distance: 44.4
click at [206, 100] on td "### Your property supports local, national or international charitable organiza…" at bounding box center [235, 63] width 99 height 111
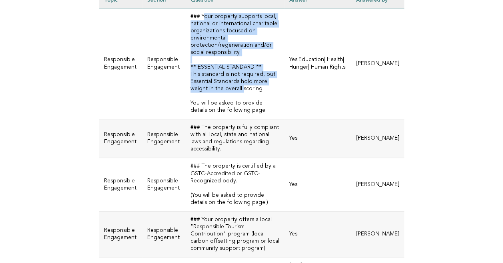
drag, startPoint x: 198, startPoint y: 22, endPoint x: 236, endPoint y: 132, distance: 117.2
click at [236, 120] on td "### Your property supports local, national or international charitable organiza…" at bounding box center [235, 63] width 99 height 111
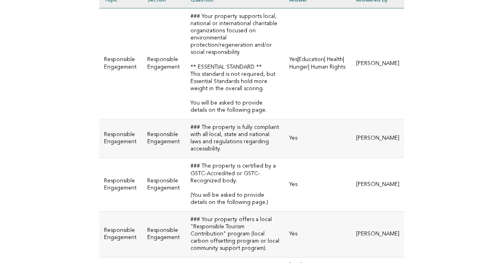
drag, startPoint x: 236, startPoint y: 132, endPoint x: 333, endPoint y: 99, distance: 102.7
click at [333, 99] on td "Yes|Education| Health| Hunger| Human Rights" at bounding box center [317, 63] width 67 height 111
click at [319, 98] on td "Yes|Education| Health| Hunger| Human Rights" at bounding box center [317, 63] width 67 height 111
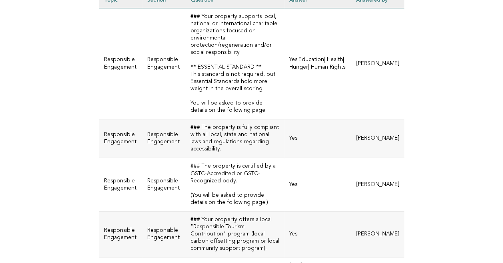
drag, startPoint x: 319, startPoint y: 98, endPoint x: 222, endPoint y: 111, distance: 97.7
click at [222, 111] on td "### Your property supports local, national or international charitable organiza…" at bounding box center [235, 63] width 99 height 111
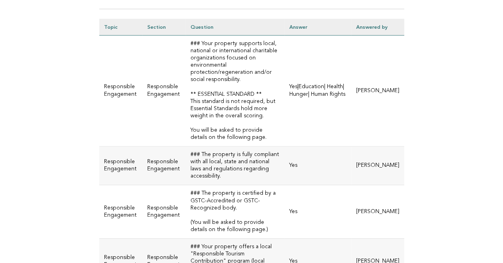
scroll to position [86, 0]
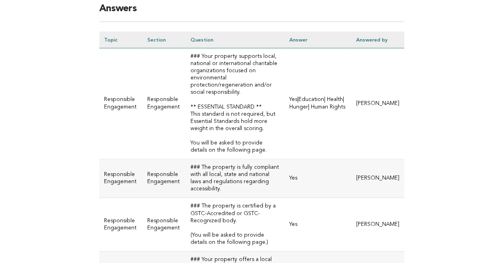
drag, startPoint x: 185, startPoint y: 62, endPoint x: 230, endPoint y: 210, distance: 154.3
click at [230, 160] on td "### Your property supports local, national or international charitable organiza…" at bounding box center [235, 103] width 99 height 111
copy td "### Your property supports local, national or international charitable organiza…"
click at [212, 87] on td "### Your property supports local, national or international charitable organiza…" at bounding box center [235, 103] width 99 height 111
drag, startPoint x: 108, startPoint y: 131, endPoint x: 144, endPoint y: 140, distance: 36.6
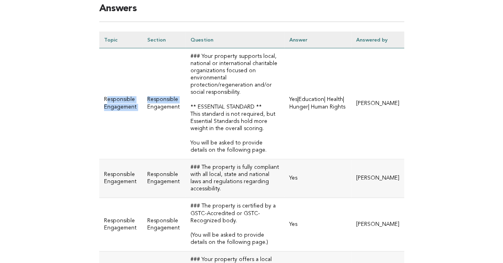
click at [144, 140] on tr "Responsible Engagement Responsible Engagement ### Your property supports local,…" at bounding box center [251, 103] width 305 height 111
drag, startPoint x: 144, startPoint y: 140, endPoint x: 172, endPoint y: 137, distance: 28.5
click at [172, 137] on td "Responsible Engagement" at bounding box center [163, 103] width 43 height 111
click at [161, 138] on td "Responsible Engagement" at bounding box center [163, 103] width 43 height 111
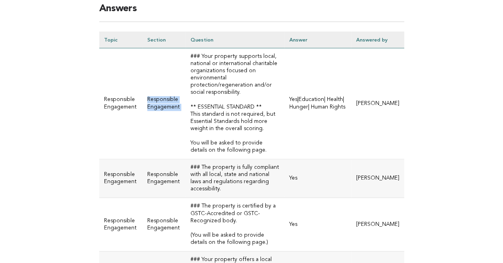
click at [161, 138] on td "Responsible Engagement" at bounding box center [163, 103] width 43 height 111
copy tr "Responsible Engagement"
click at [214, 66] on td "### Your property supports local, national or international charitable organiza…" at bounding box center [235, 103] width 99 height 111
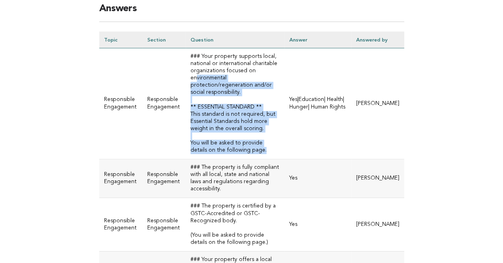
drag, startPoint x: 222, startPoint y: 209, endPoint x: 191, endPoint y: 98, distance: 115.1
click at [191, 98] on td "### Your property supports local, national or international charitable organiza…" at bounding box center [235, 103] width 99 height 111
drag, startPoint x: 191, startPoint y: 98, endPoint x: 207, endPoint y: 132, distance: 36.8
click at [197, 144] on td "### Your property supports local, national or international charitable organiza…" at bounding box center [235, 103] width 99 height 111
click at [219, 116] on td "### Your property supports local, national or international charitable organiza…" at bounding box center [235, 103] width 99 height 111
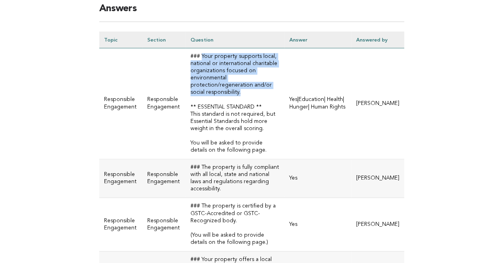
drag, startPoint x: 219, startPoint y: 122, endPoint x: 196, endPoint y: 64, distance: 62.6
click at [196, 64] on td "### Your property supports local, national or international charitable organiza…" at bounding box center [235, 103] width 99 height 111
copy td "Your property supports local, national or international charitable organization…"
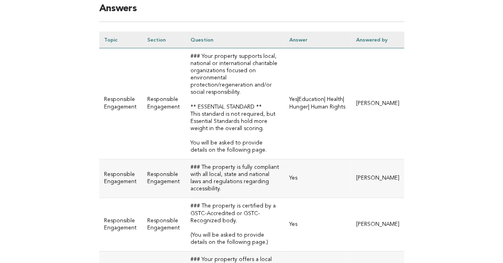
click at [284, 107] on td "Yes|Education| Health| Hunger| Human Rights" at bounding box center [317, 103] width 67 height 111
drag, startPoint x: 257, startPoint y: 136, endPoint x: 381, endPoint y: 136, distance: 124.7
click at [351, 136] on td "Yes|Education| Health| Hunger| Human Rights" at bounding box center [317, 103] width 67 height 111
drag, startPoint x: 381, startPoint y: 136, endPoint x: 323, endPoint y: 137, distance: 58.4
click at [323, 137] on td "Yes|Education| Health| Hunger| Human Rights" at bounding box center [317, 103] width 67 height 111
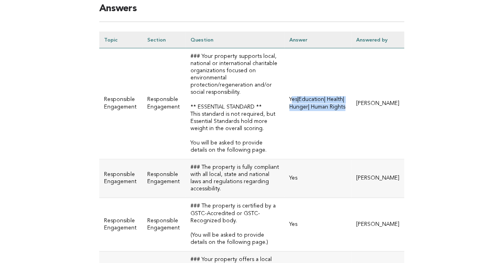
click at [323, 137] on td "Yes|Education| Health| Hunger| Human Rights" at bounding box center [317, 103] width 67 height 111
copy tr "Yes|Education| Health| Hunger| Human Rights"
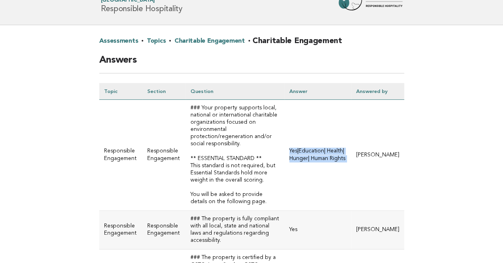
scroll to position [0, 0]
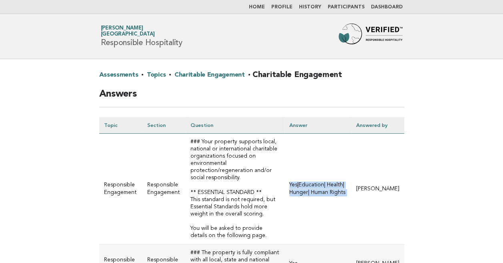
click at [351, 178] on td "Yes|Education| Health| Hunger| Human Rights" at bounding box center [317, 189] width 67 height 111
click at [351, 163] on td "Yes|Education| Health| Hunger| Human Rights" at bounding box center [317, 189] width 67 height 111
